Goal: Task Accomplishment & Management: Manage account settings

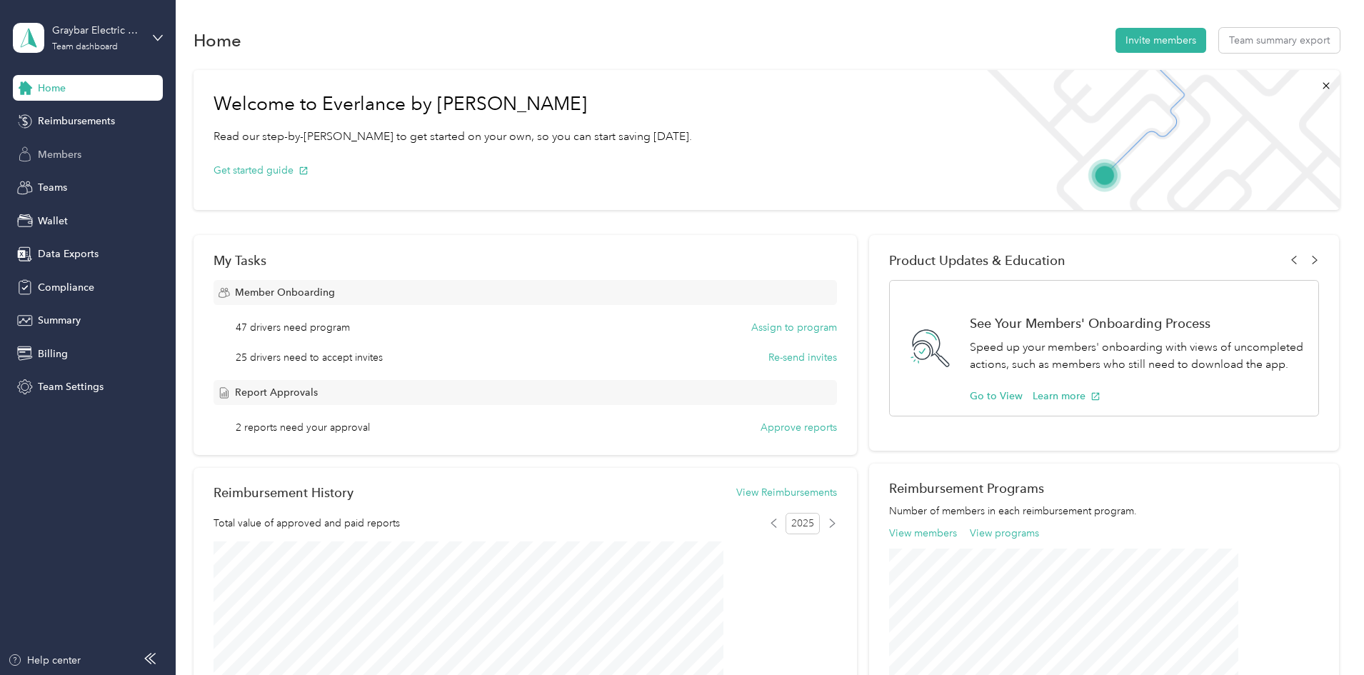
click at [98, 146] on div "Members" at bounding box center [88, 154] width 150 height 26
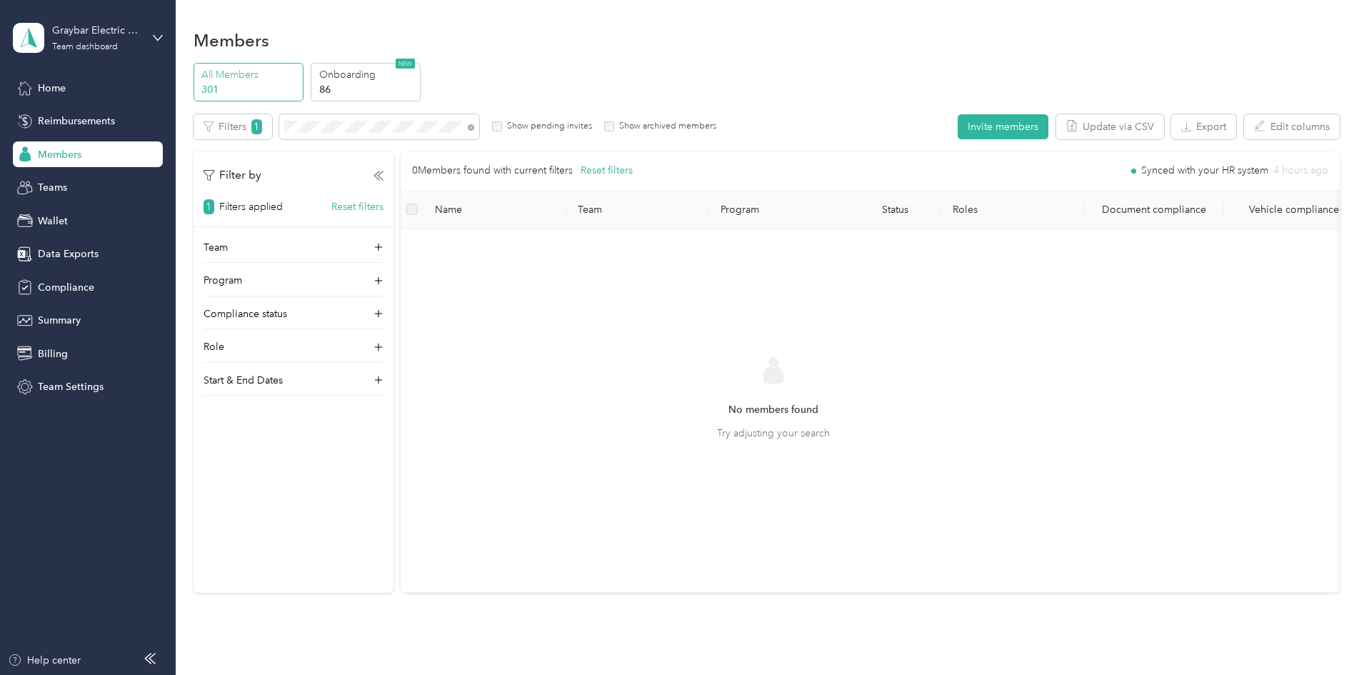
drag, startPoint x: 361, startPoint y: 89, endPoint x: 371, endPoint y: 94, distance: 10.9
click at [298, 89] on p "301" at bounding box center [249, 89] width 97 height 15
click at [266, 121] on div "All Members 301 Onboarding 86 NEW Edit role Edit team Edit program Export Selec…" at bounding box center [766, 334] width 1146 height 543
click at [214, 126] on div "All Members 301 Onboarding 86 NEW Edit role Edit team Edit program Export Selec…" at bounding box center [766, 242] width 1146 height 358
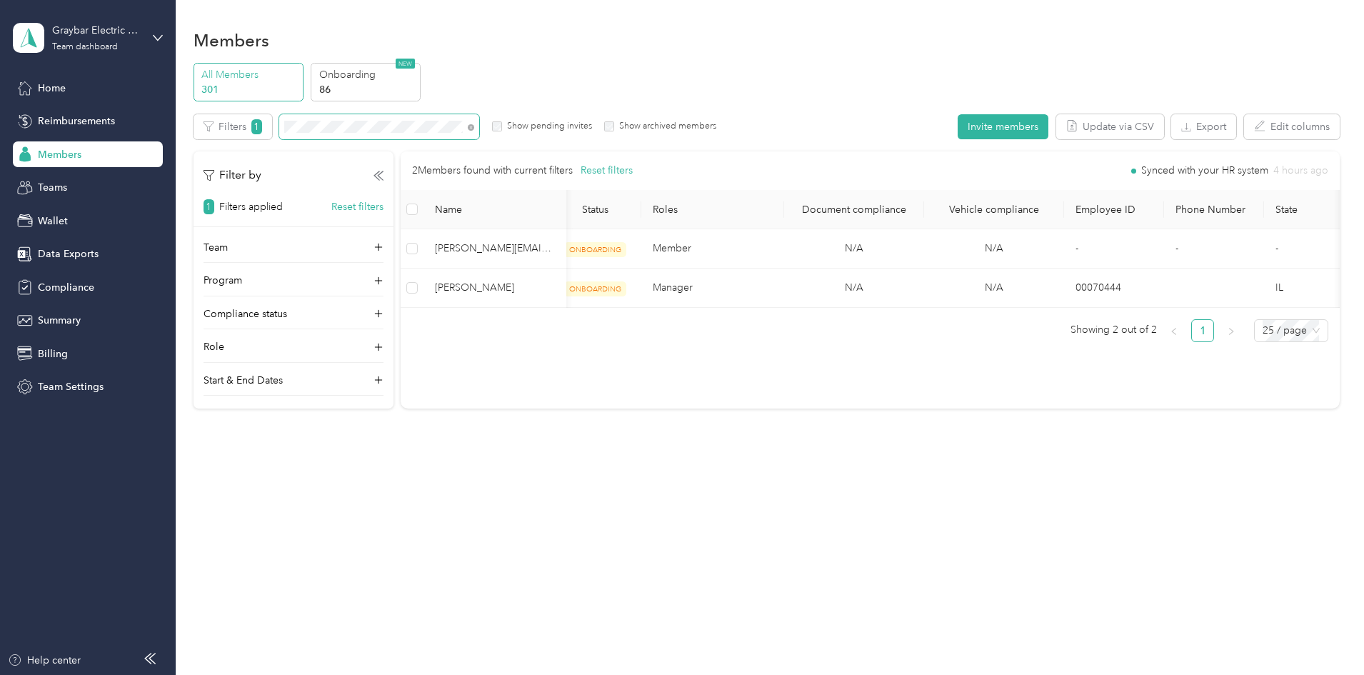
scroll to position [0, 321]
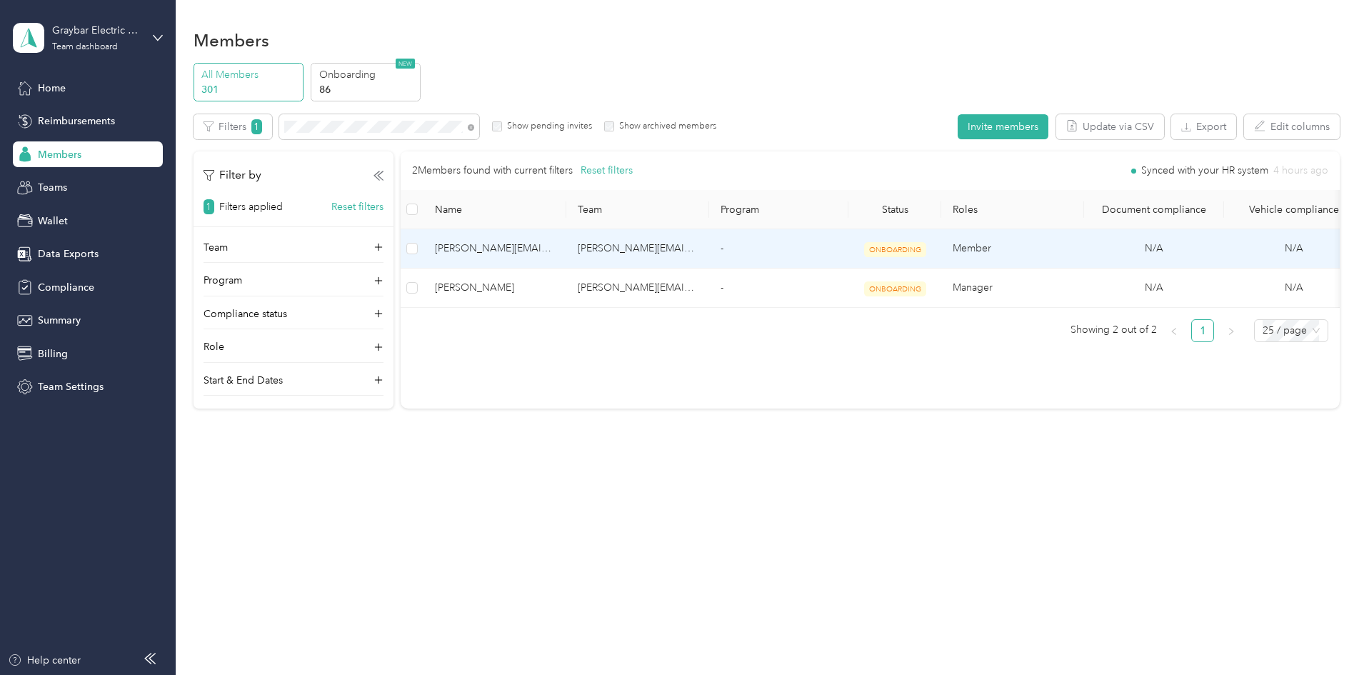
click at [555, 247] on span "[PERSON_NAME][EMAIL_ADDRESS][PERSON_NAME][DOMAIN_NAME]" at bounding box center [495, 249] width 120 height 16
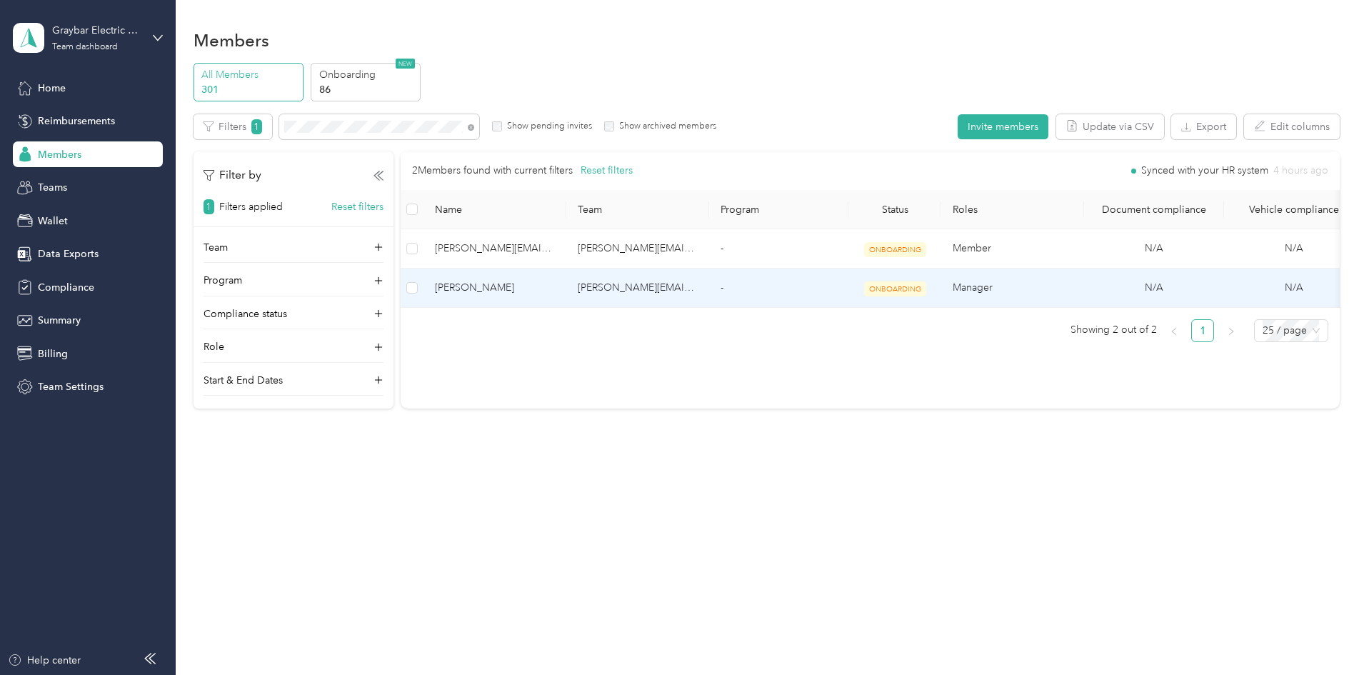
click at [555, 286] on span "[PERSON_NAME]" at bounding box center [495, 288] width 120 height 16
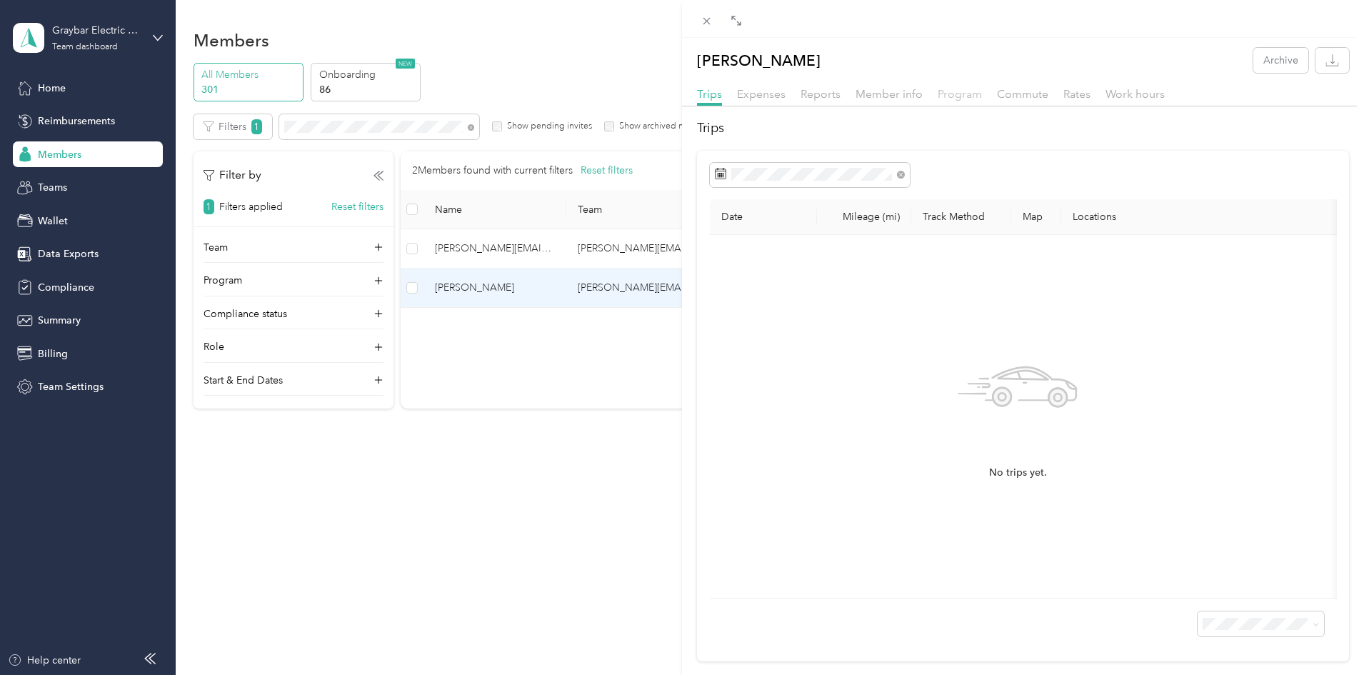
click at [974, 94] on span "Program" at bounding box center [959, 94] width 44 height 14
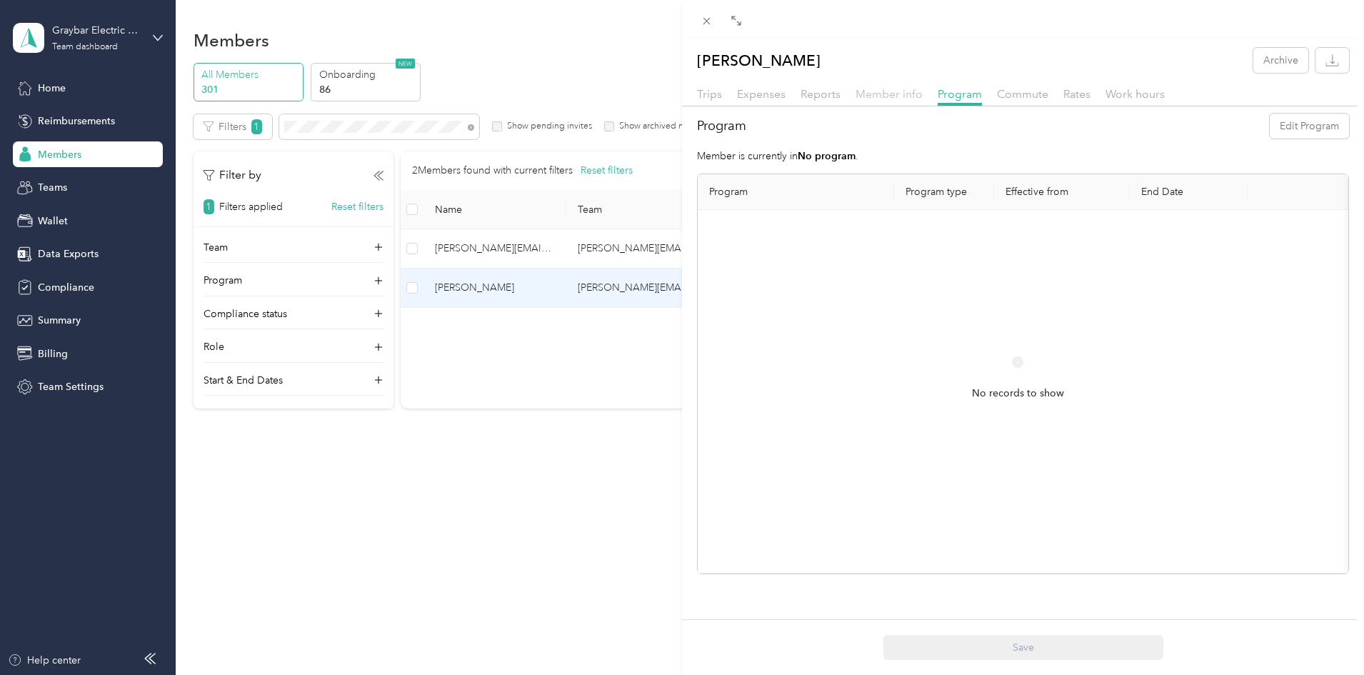
click at [905, 92] on span "Member info" at bounding box center [888, 94] width 67 height 14
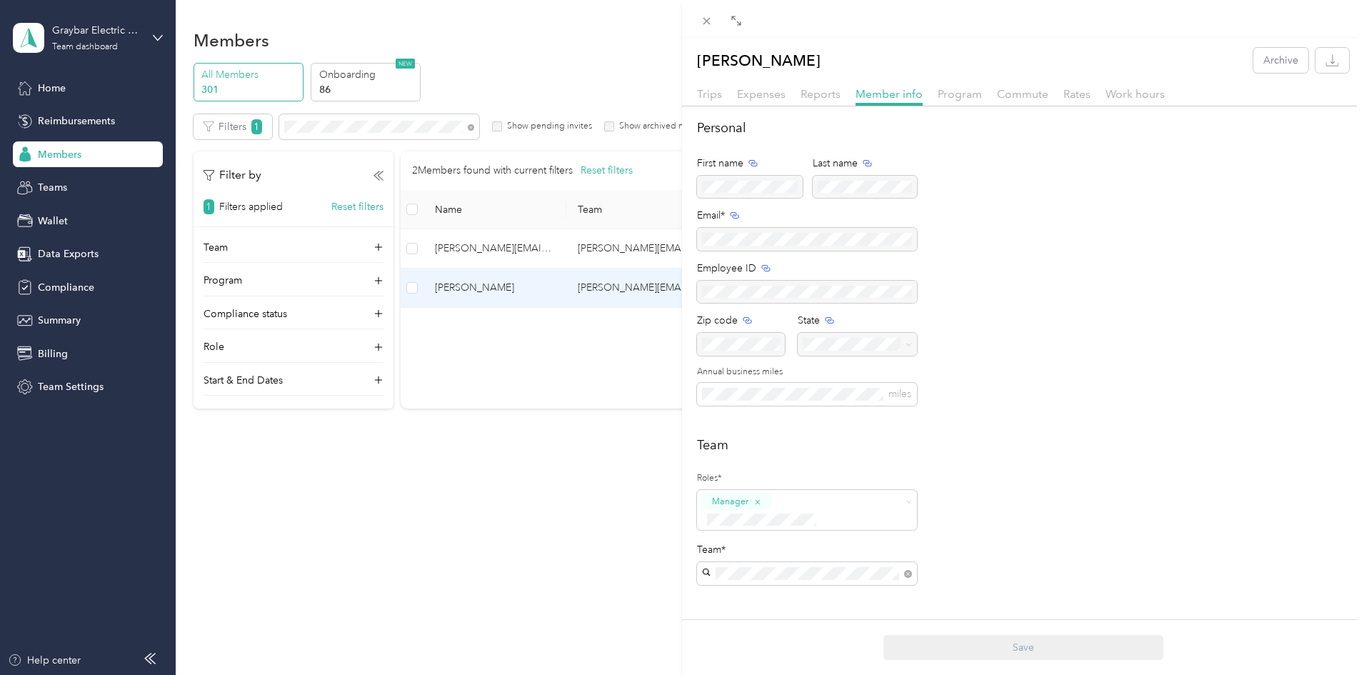
click at [473, 121] on div "[PERSON_NAME] Archive Trips Expenses Reports Member info Program Commute Rates …" at bounding box center [682, 337] width 1364 height 675
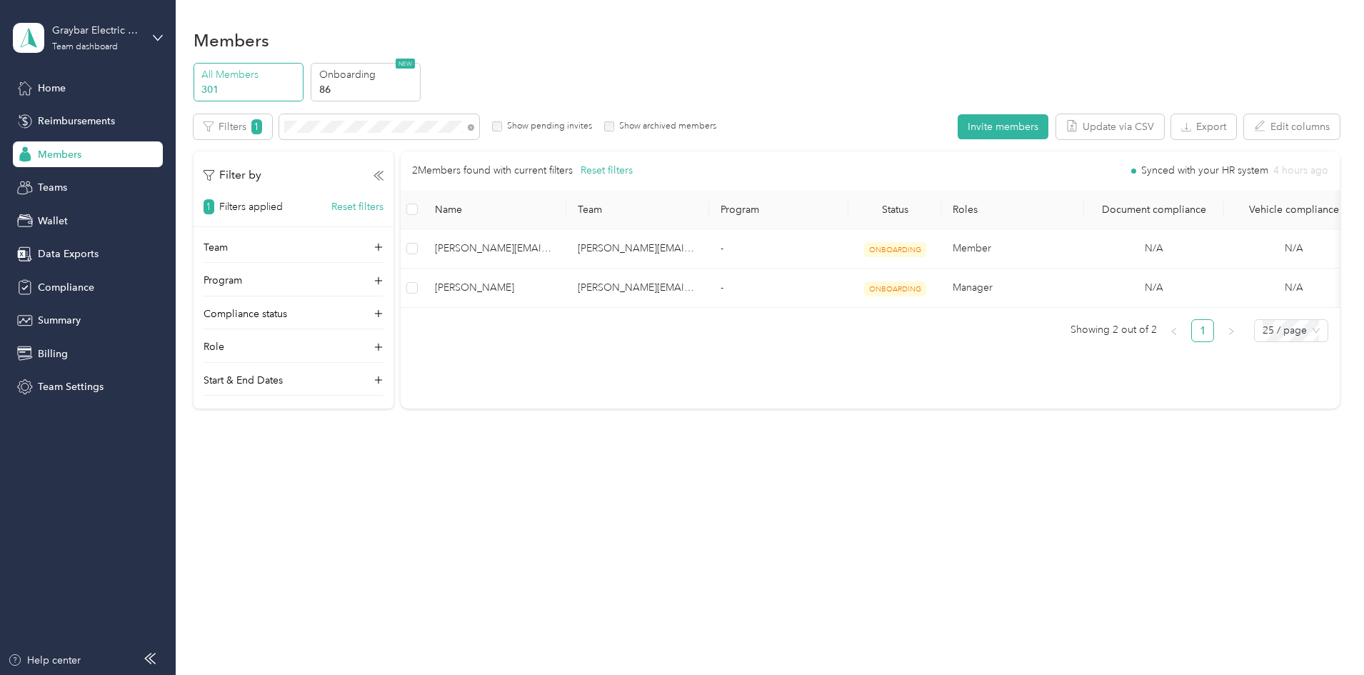
click at [462, 127] on div at bounding box center [682, 337] width 1364 height 675
click at [261, 116] on div "All Members 301 Onboarding 86 NEW Edit role Edit team Edit program Export Selec…" at bounding box center [766, 242] width 1146 height 358
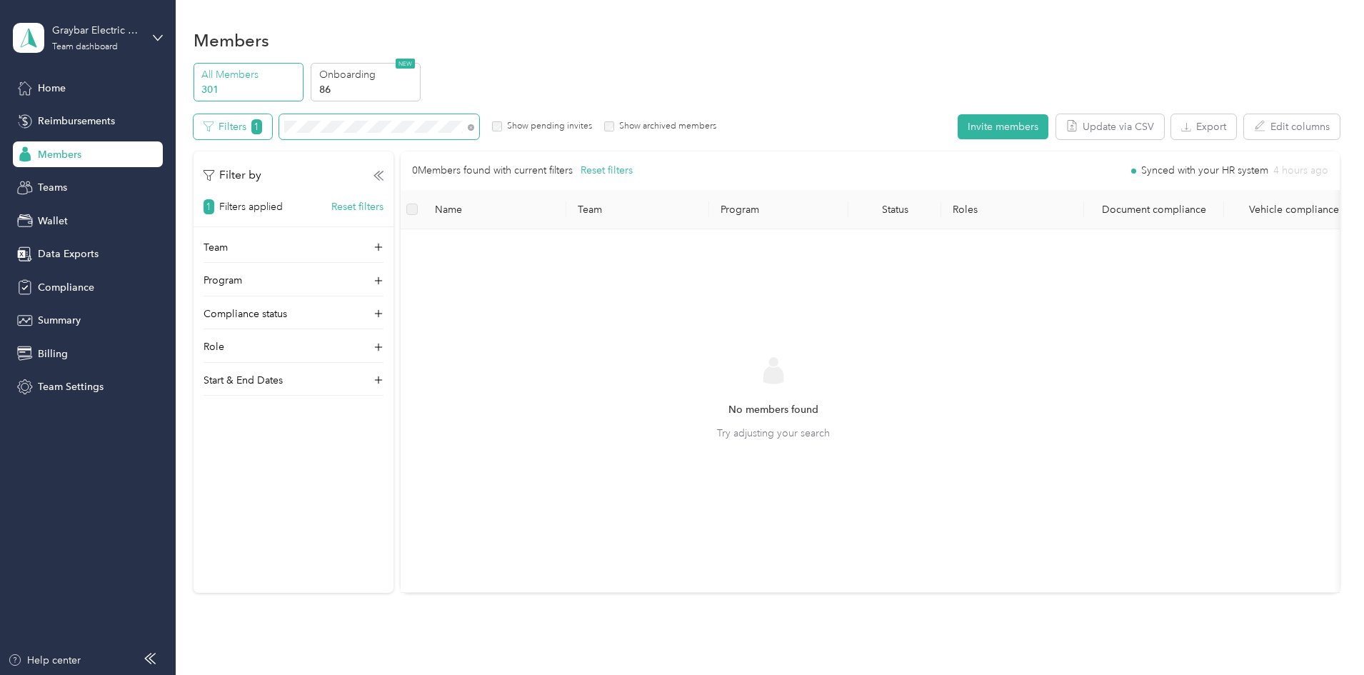
click at [313, 122] on div "Filters 1 Show pending invites Show archived members" at bounding box center [454, 126] width 523 height 25
click at [306, 126] on div "Filters 1 Show pending invites Show archived members" at bounding box center [454, 126] width 523 height 25
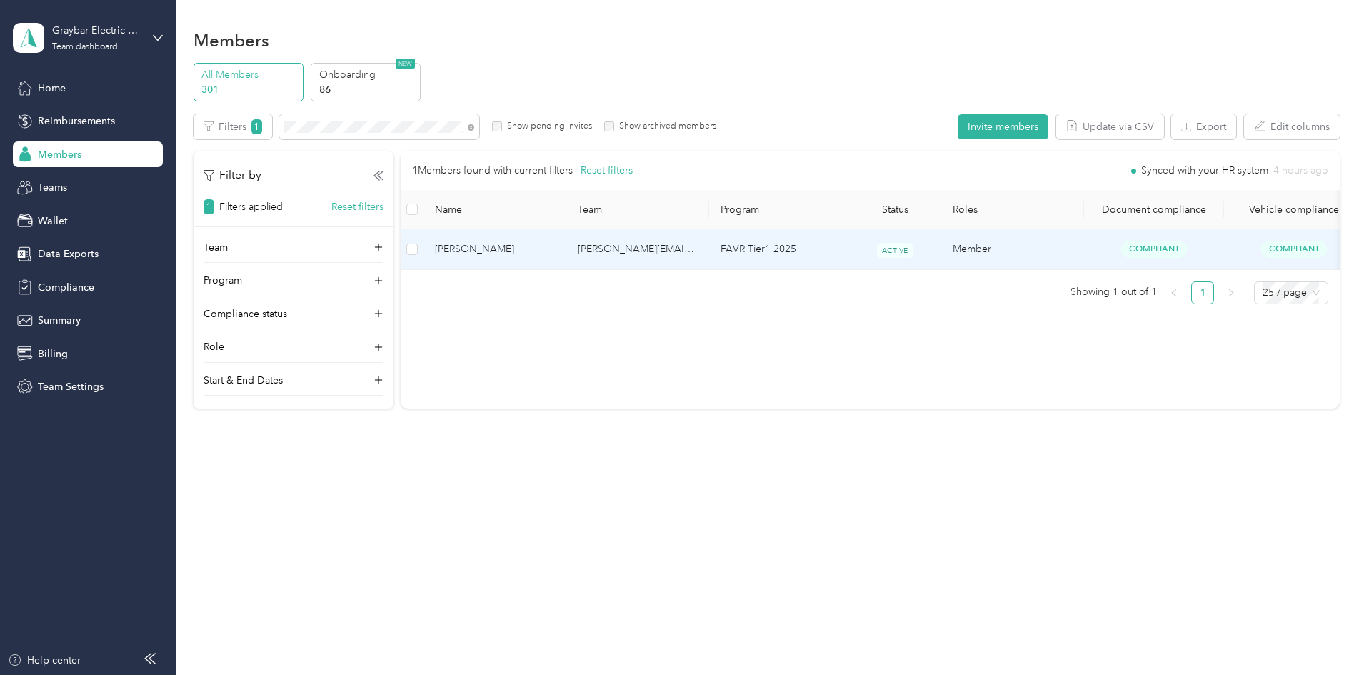
click at [555, 247] on span "[PERSON_NAME]" at bounding box center [495, 249] width 120 height 16
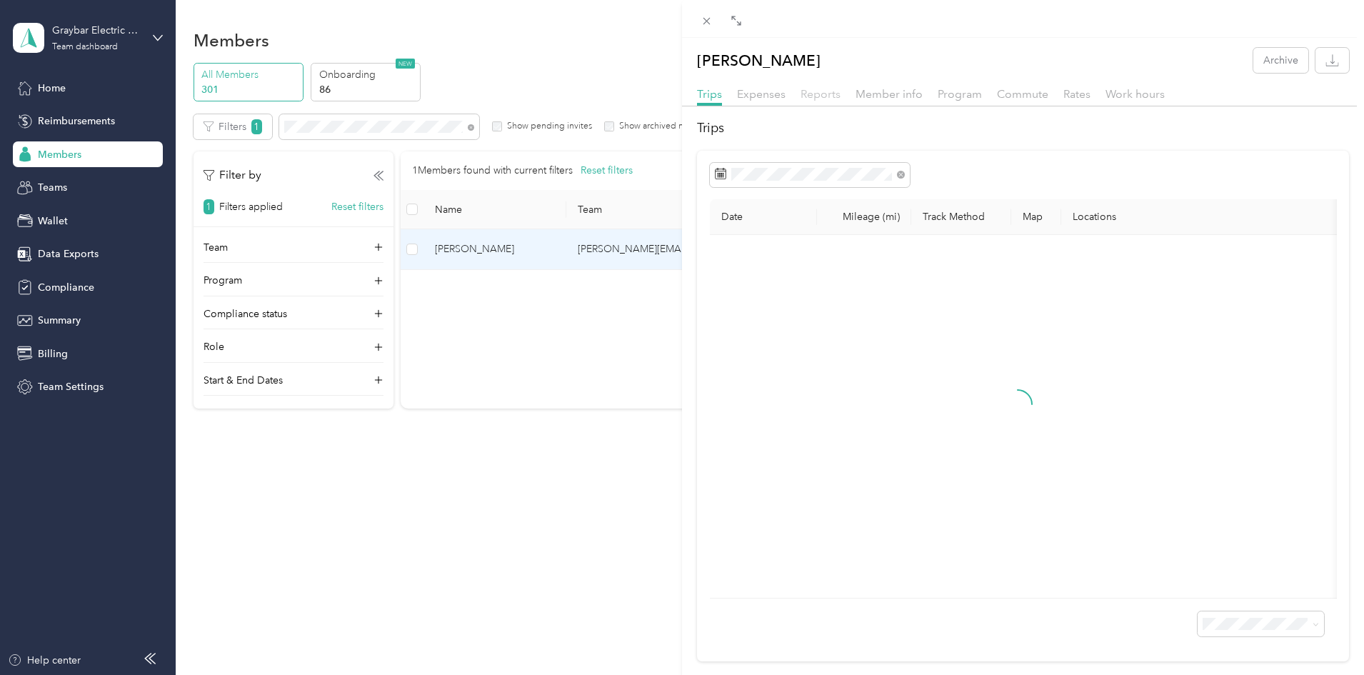
click at [837, 89] on span "Reports" at bounding box center [820, 94] width 40 height 14
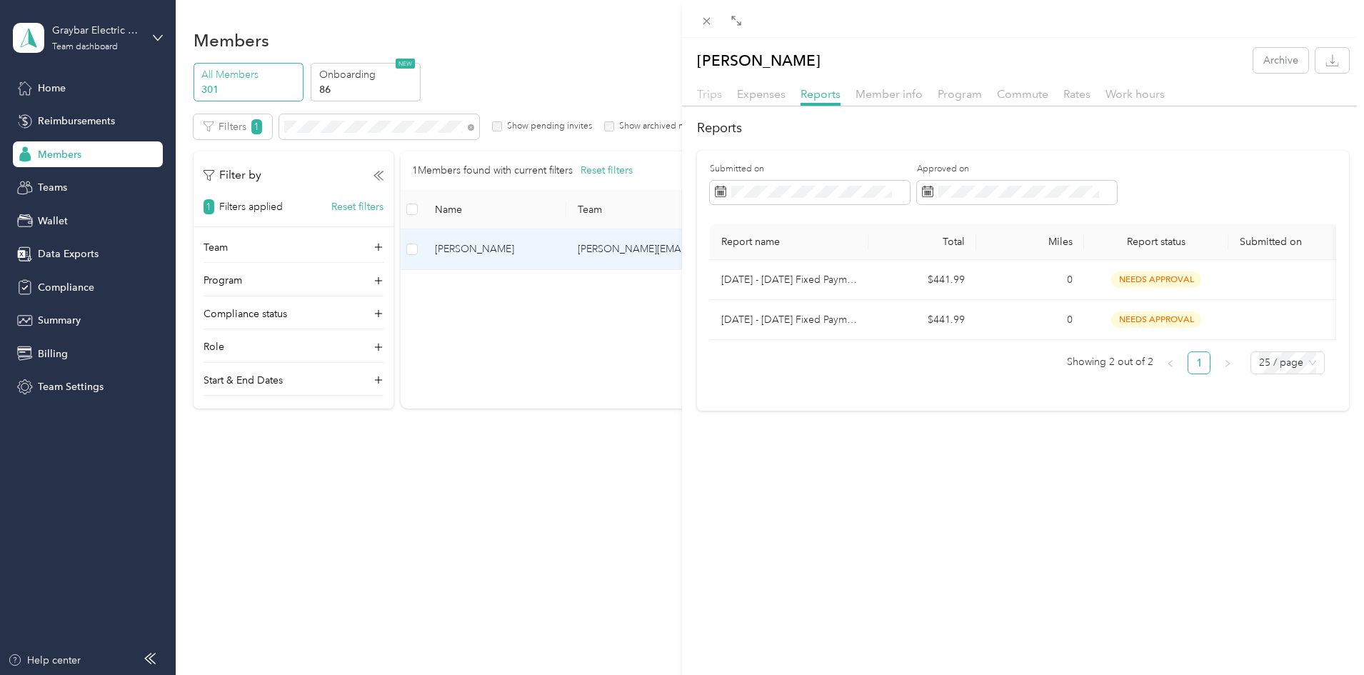
click at [711, 94] on span "Trips" at bounding box center [709, 94] width 25 height 14
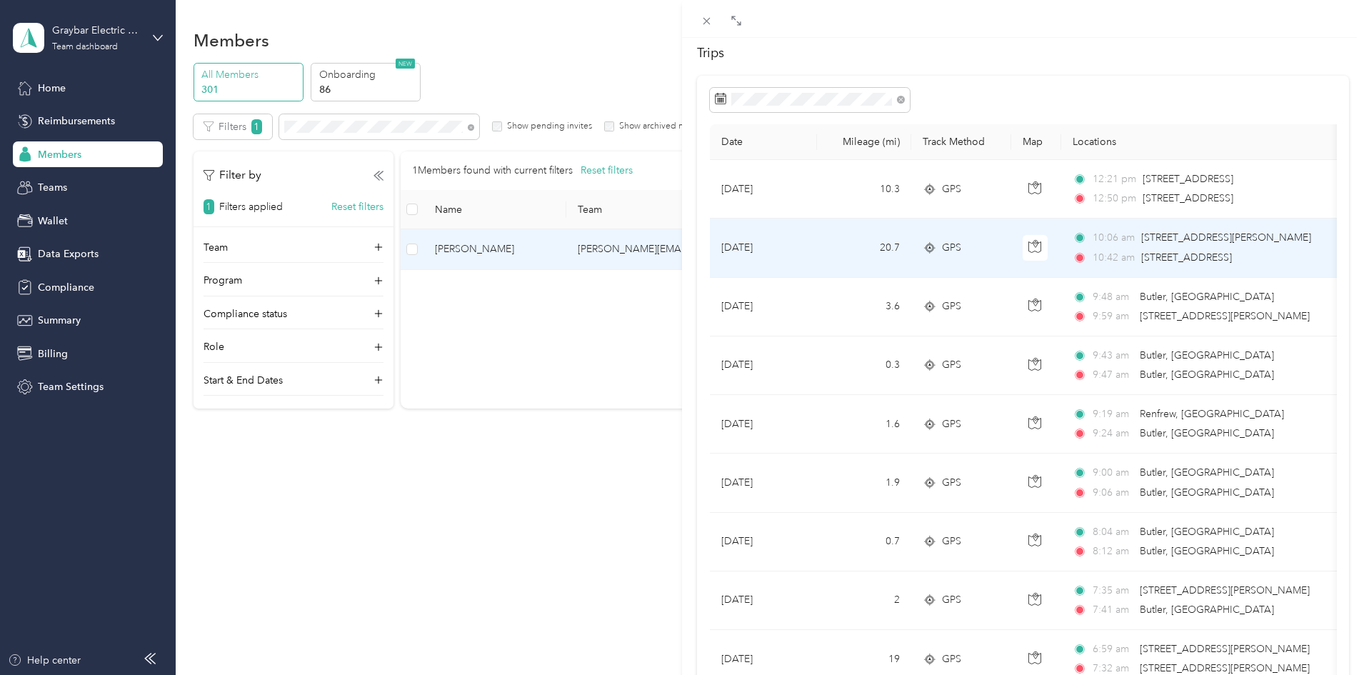
scroll to position [71, 0]
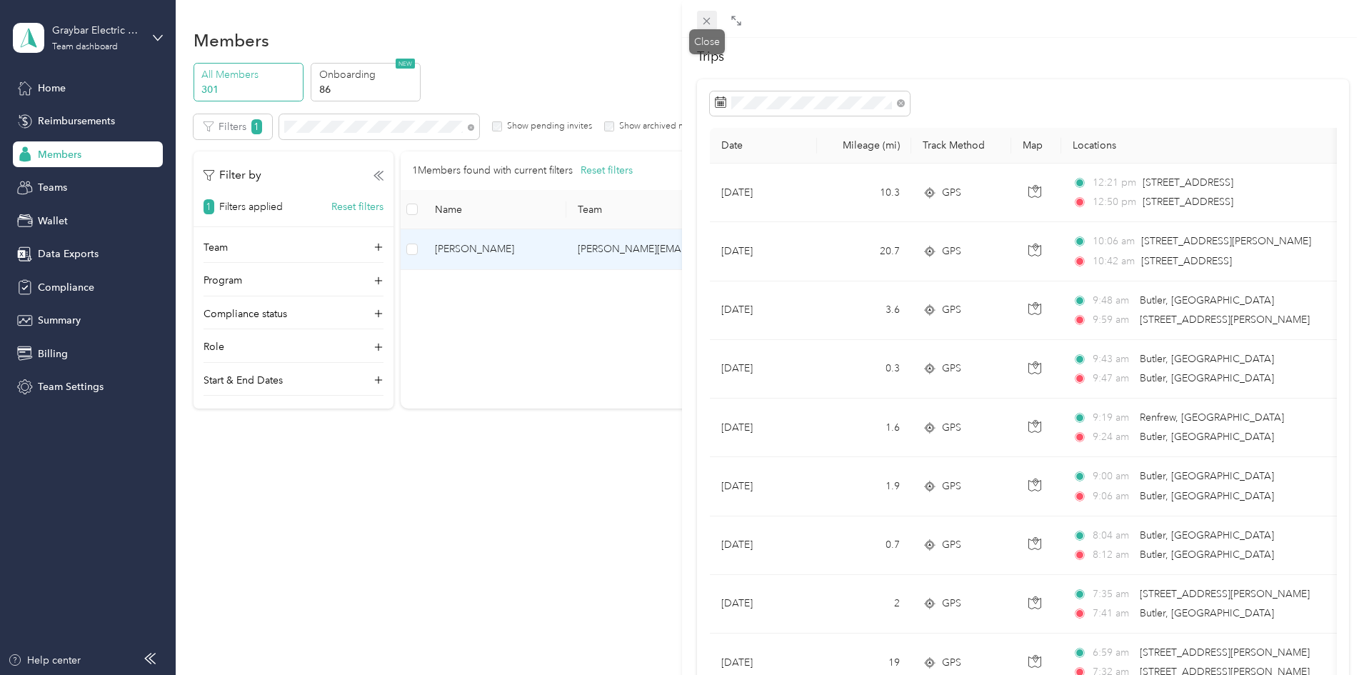
click at [698, 21] on span at bounding box center [707, 21] width 20 height 20
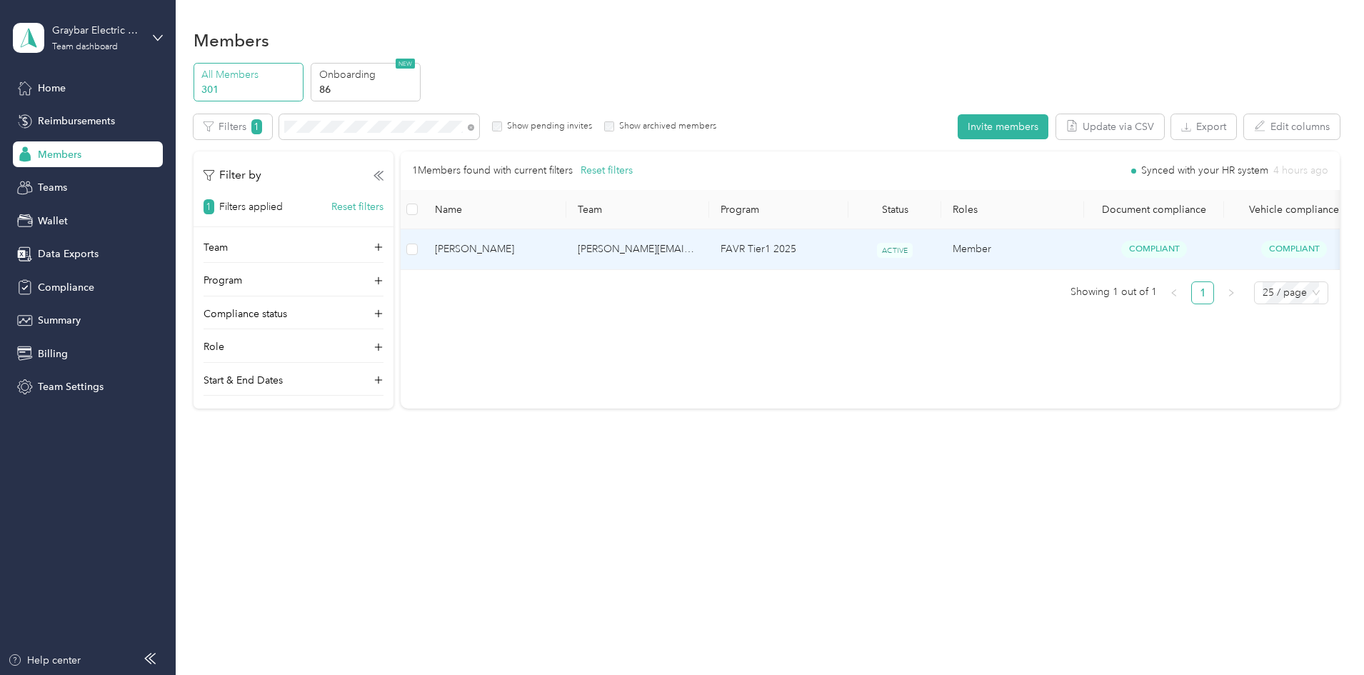
scroll to position [45, 0]
click at [836, 252] on td "FAVR Tier1 2025" at bounding box center [778, 249] width 139 height 40
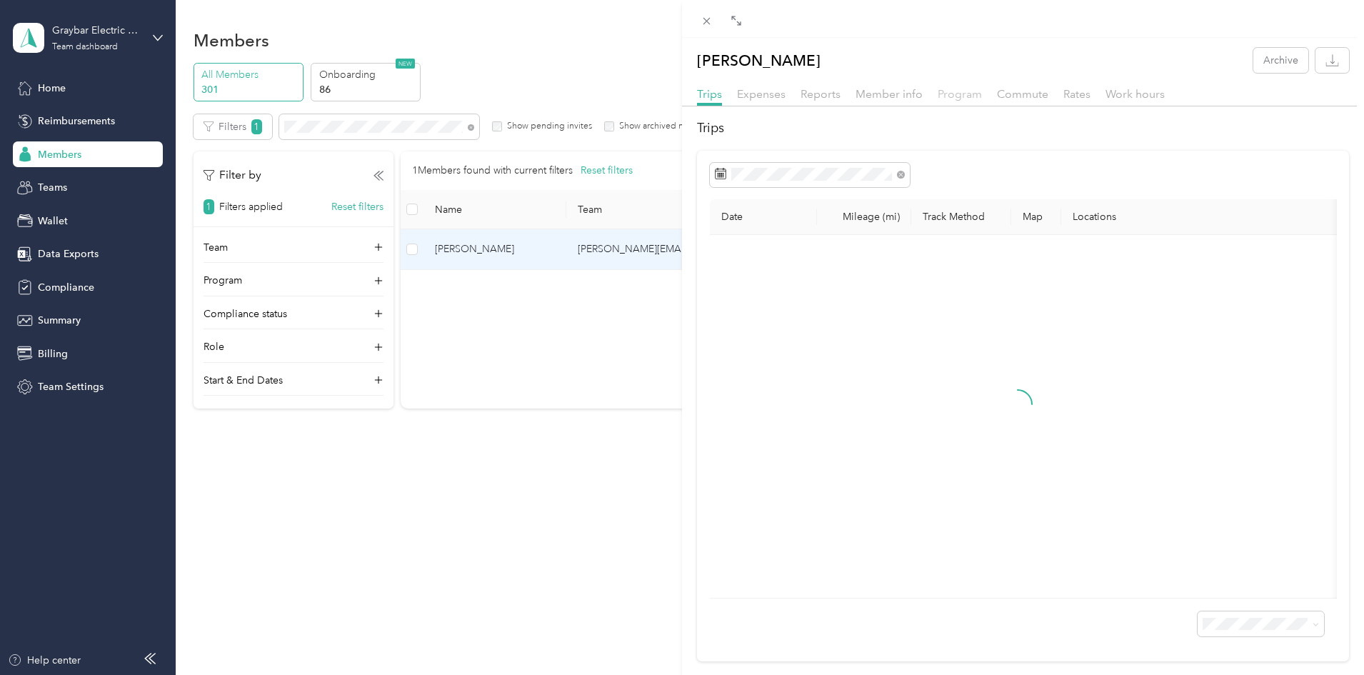
click at [954, 93] on span "Program" at bounding box center [959, 94] width 44 height 14
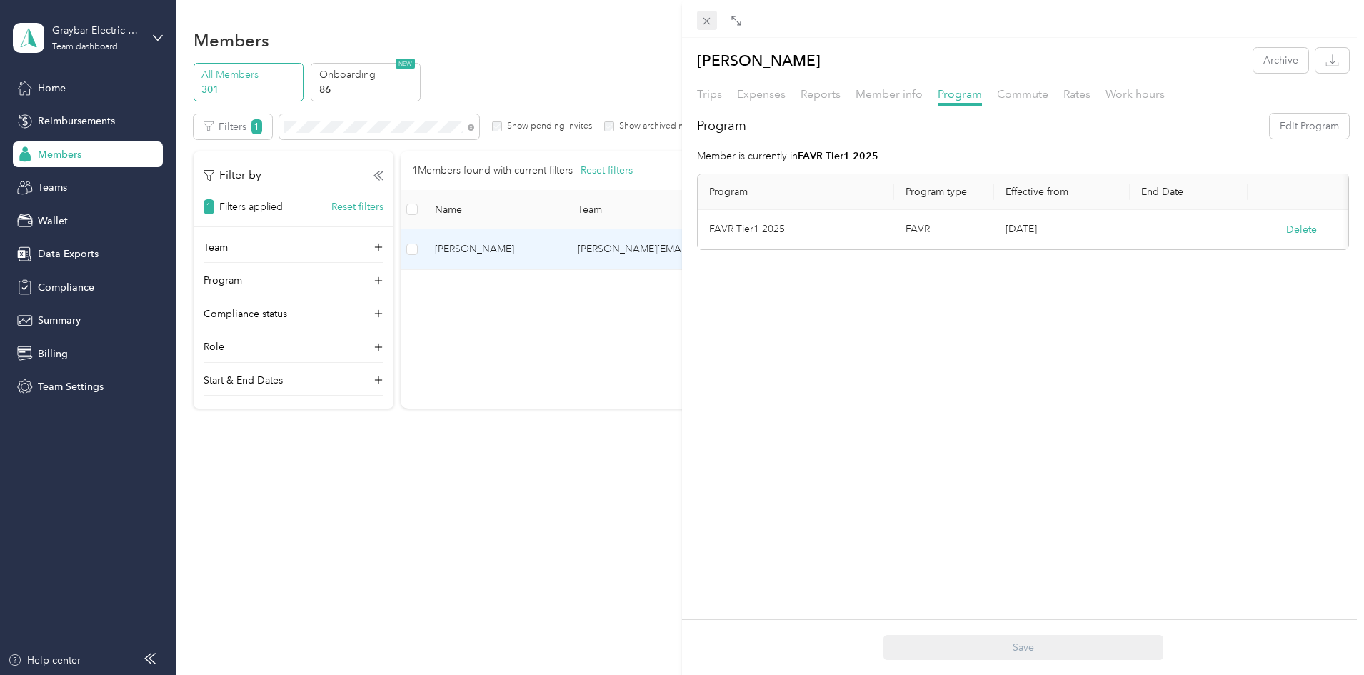
click at [704, 18] on icon at bounding box center [706, 21] width 7 height 7
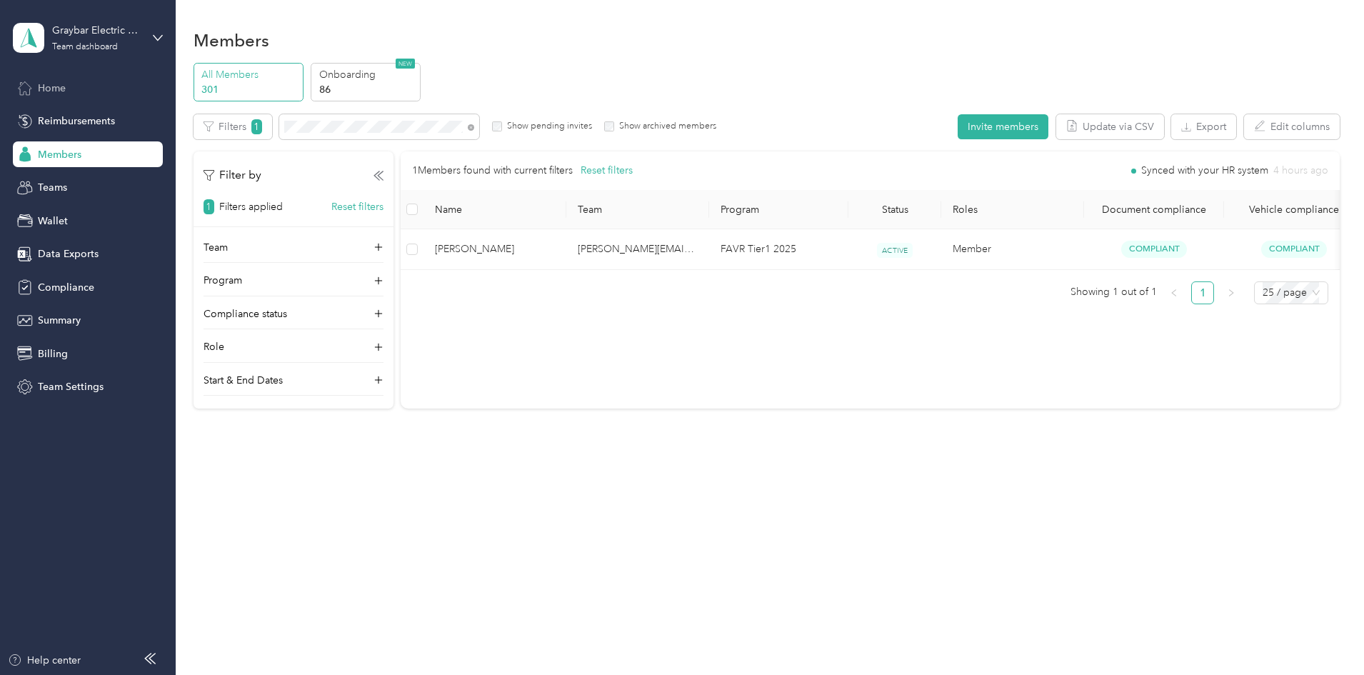
click at [100, 89] on div "Home" at bounding box center [88, 88] width 150 height 26
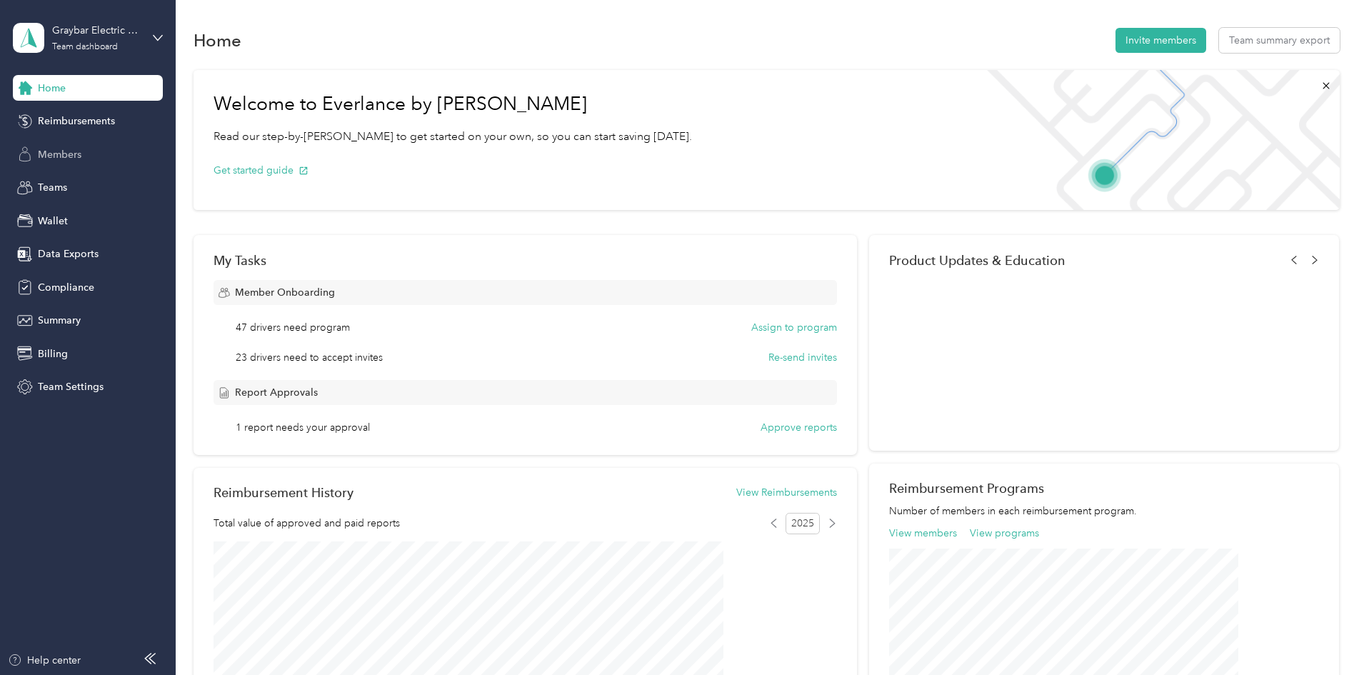
click at [80, 148] on span "Members" at bounding box center [60, 154] width 44 height 15
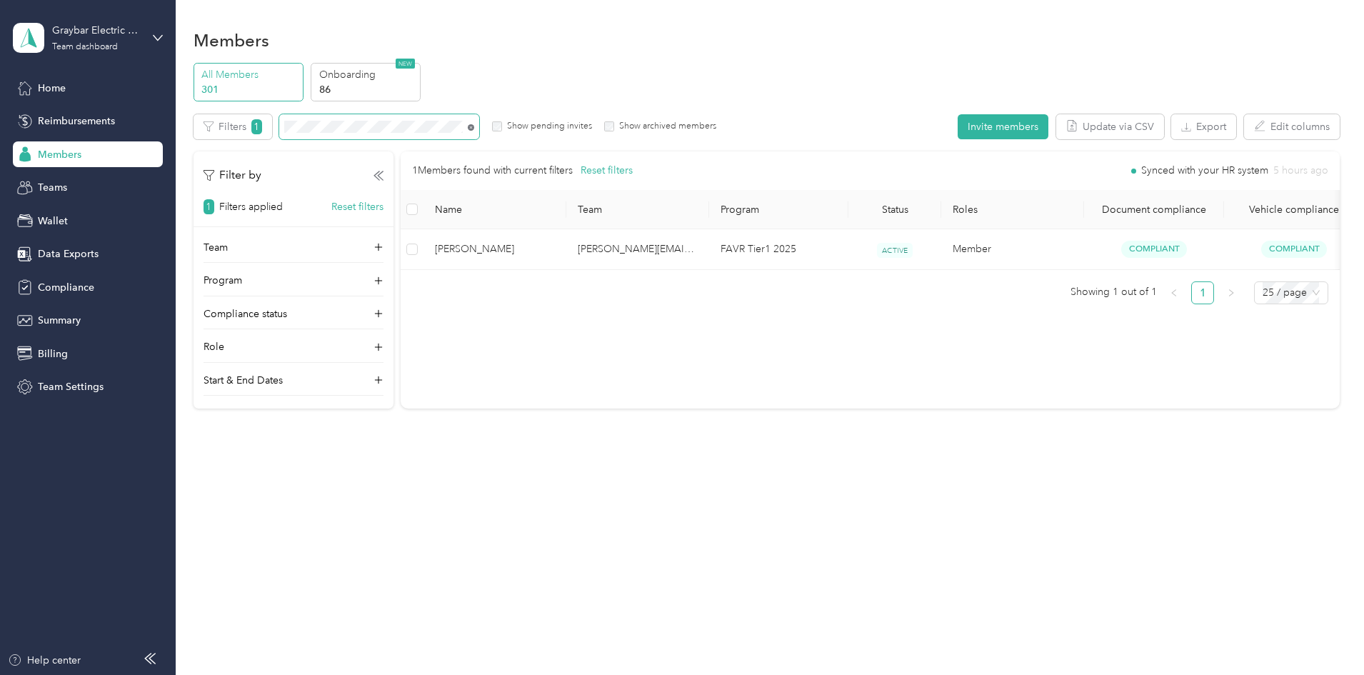
click at [474, 128] on icon at bounding box center [471, 127] width 6 height 6
click at [479, 128] on span at bounding box center [379, 126] width 200 height 25
click at [474, 128] on icon at bounding box center [471, 127] width 6 height 6
click at [255, 112] on div "All Members 301 Onboarding 86 NEW Edit role Edit team Edit program Export Selec…" at bounding box center [766, 242] width 1146 height 358
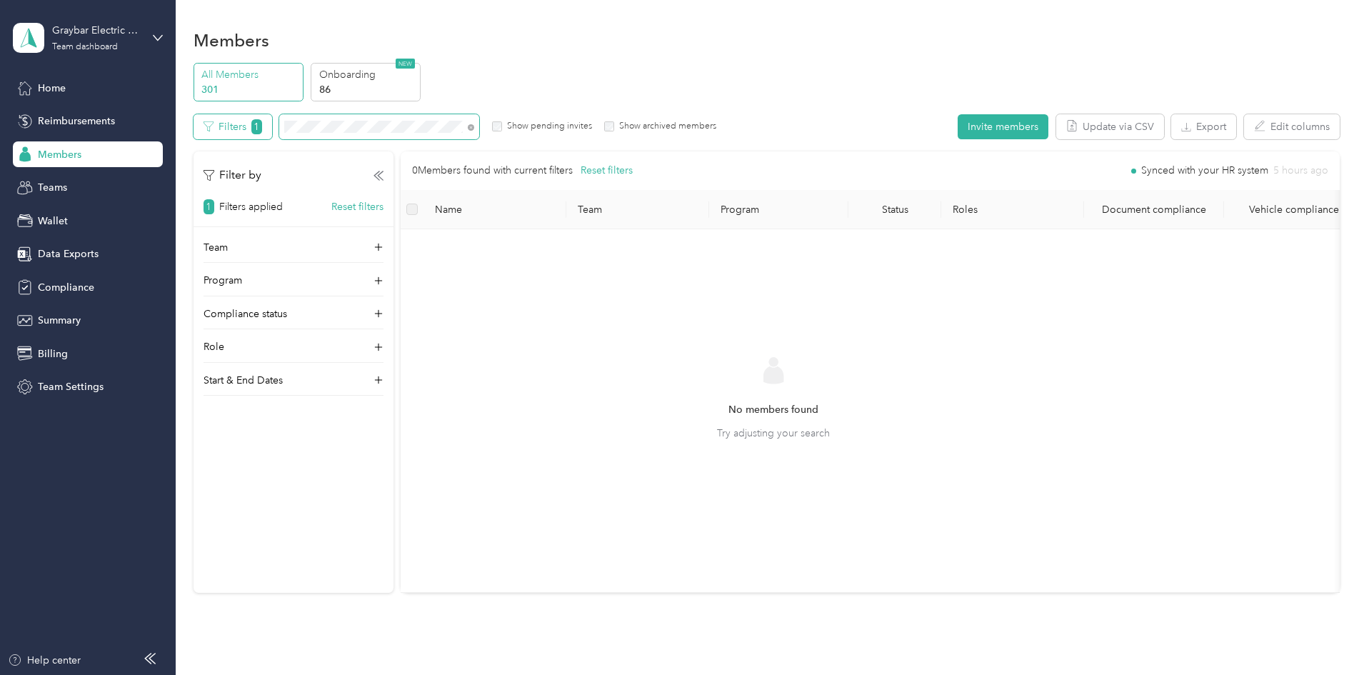
click at [373, 131] on div "Filters 1 Show pending invites Show archived members" at bounding box center [454, 126] width 523 height 25
